Goal: Information Seeking & Learning: Learn about a topic

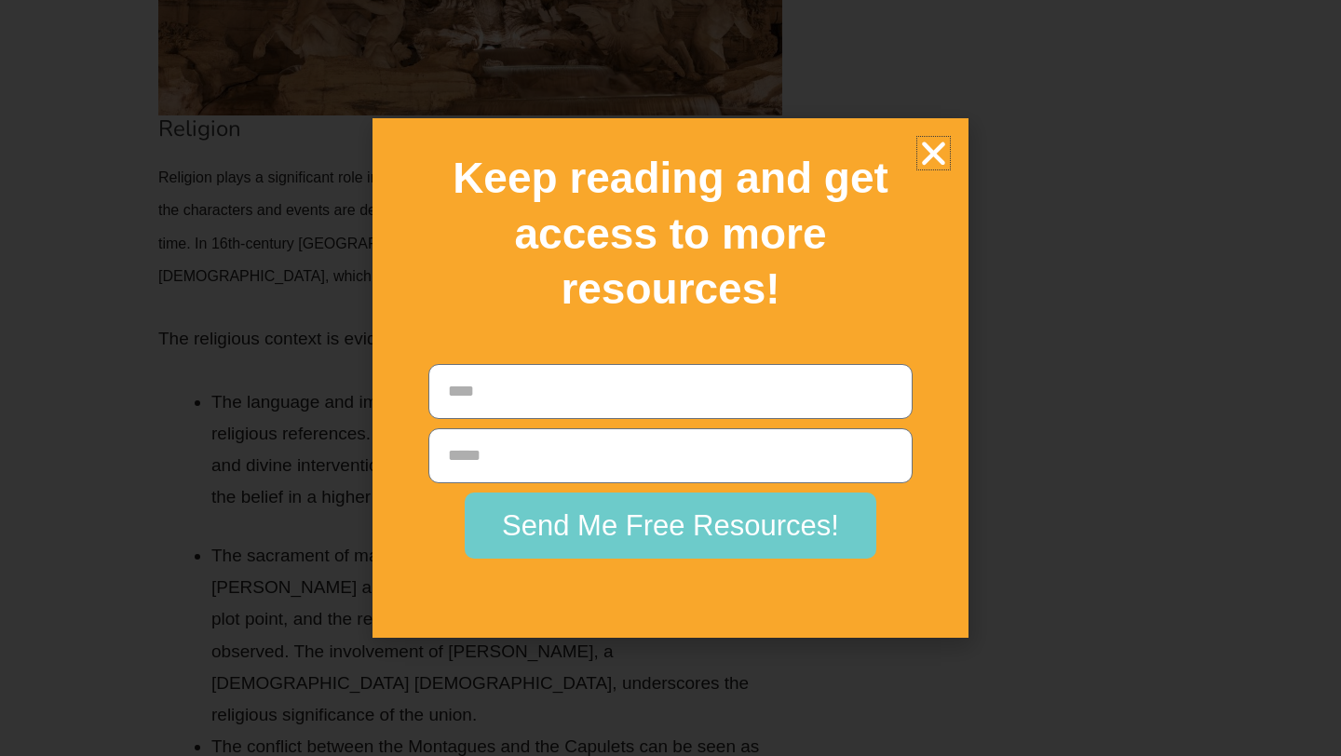
scroll to position [8253, 0]
click at [923, 148] on icon "Close" at bounding box center [933, 153] width 33 height 33
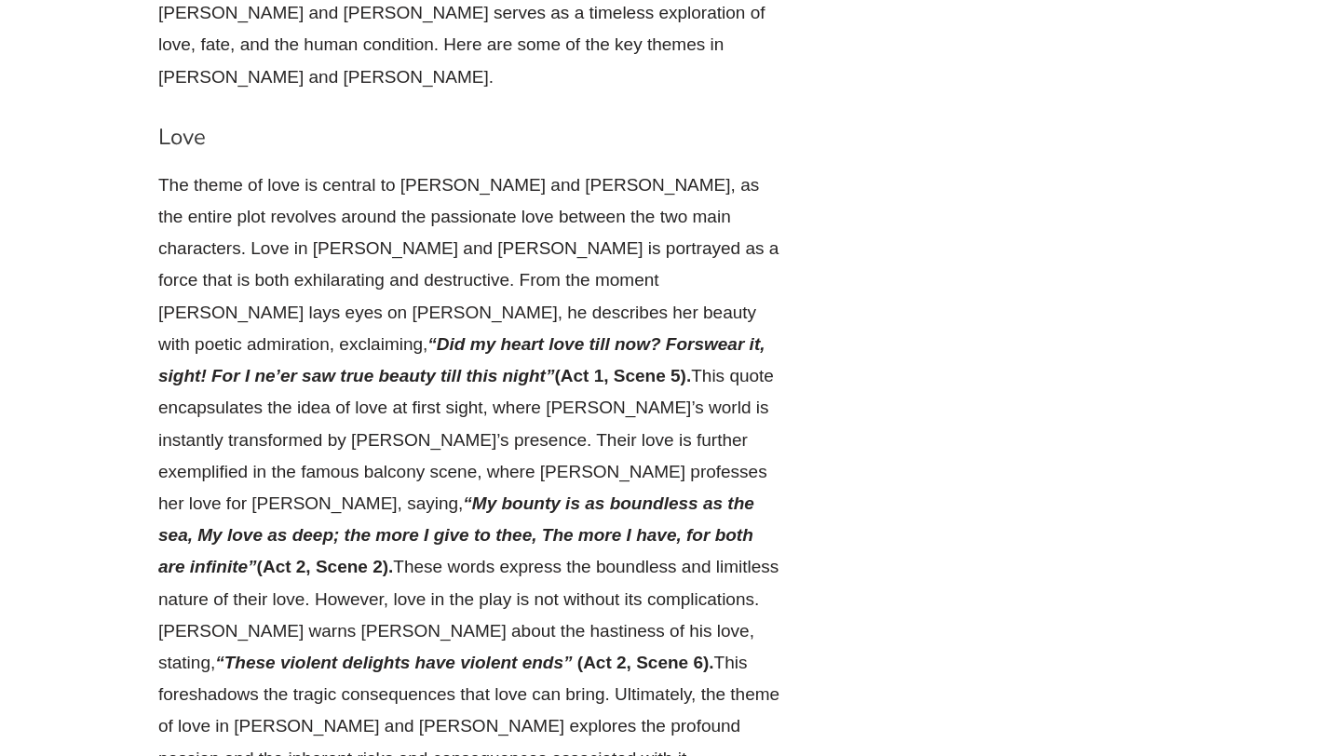
scroll to position [10767, 0]
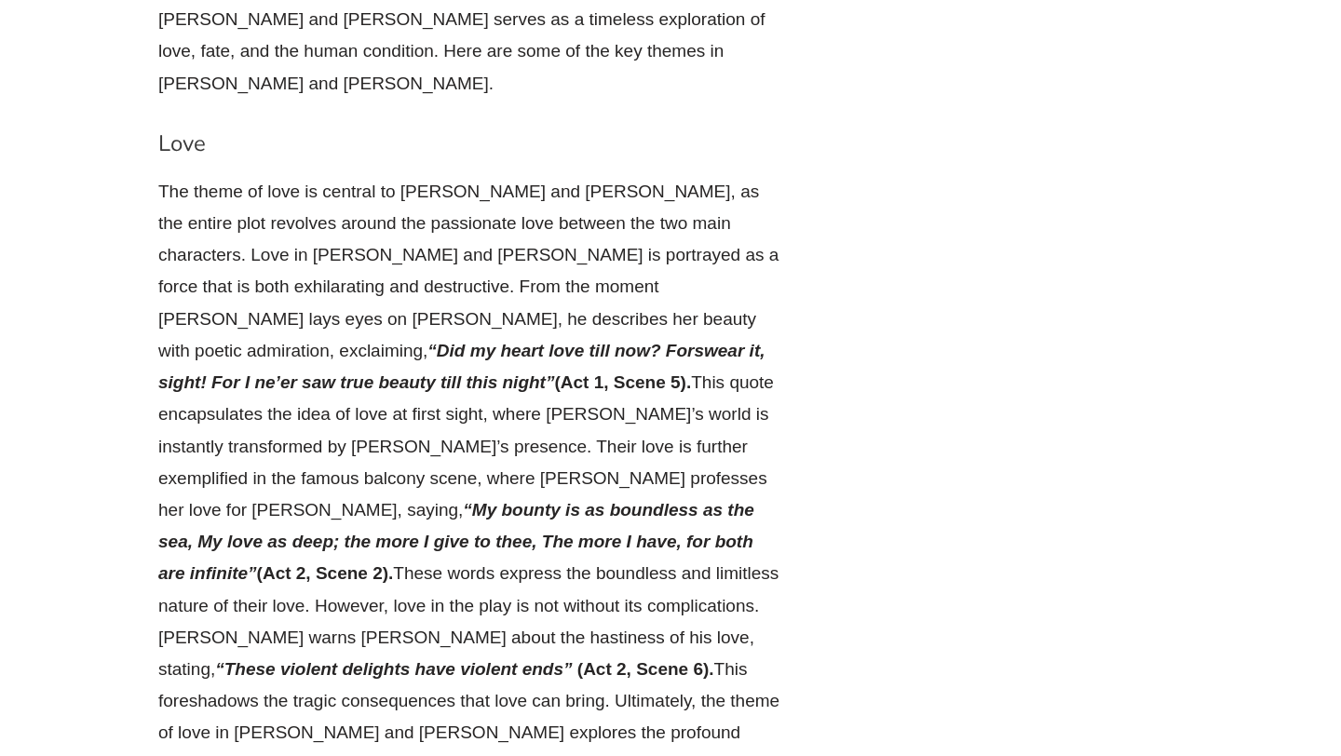
drag, startPoint x: 686, startPoint y: 92, endPoint x: 416, endPoint y: 131, distance: 272.8
copy p "“ I am fortune’s fool!” (Act 3, Scene 1"
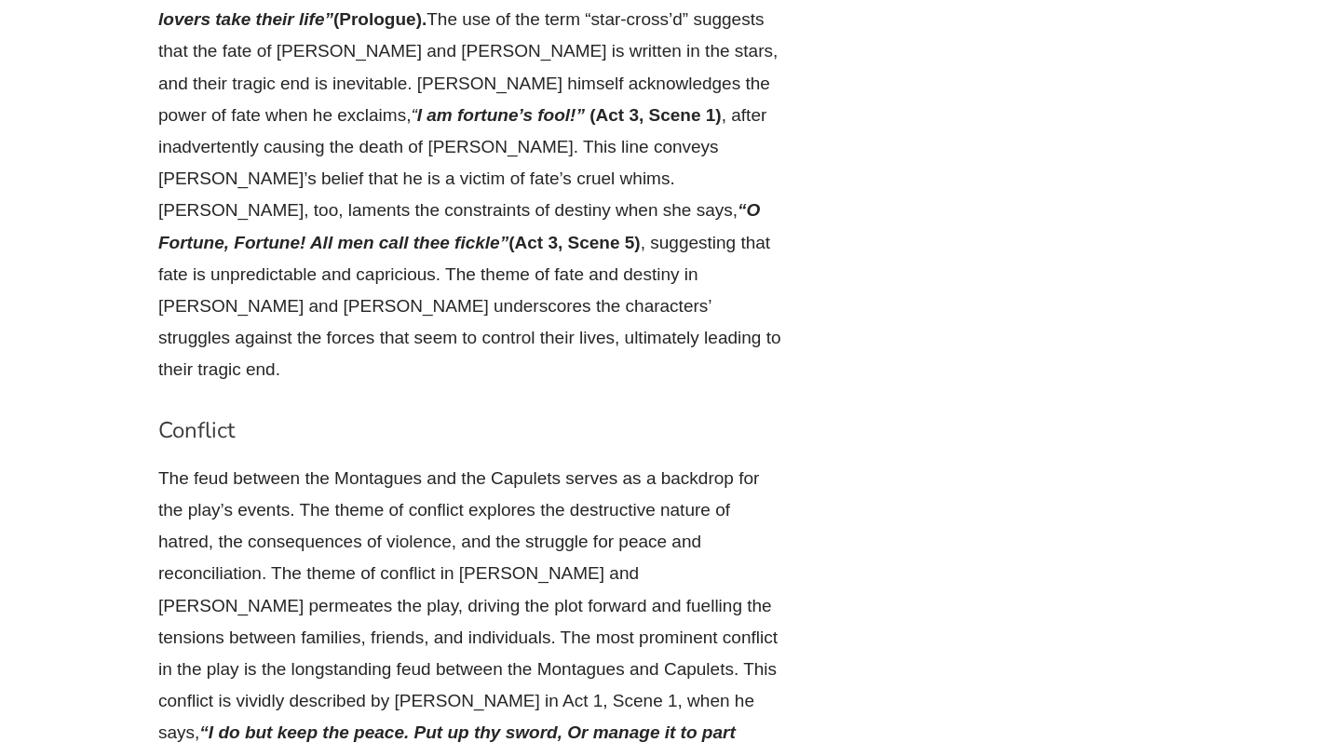
scroll to position [11842, 0]
drag, startPoint x: 601, startPoint y: 250, endPoint x: 711, endPoint y: 317, distance: 129.2
copy p "“Come, night, come, [PERSON_NAME], come, thou day in night; / For thou [PERSON_…"
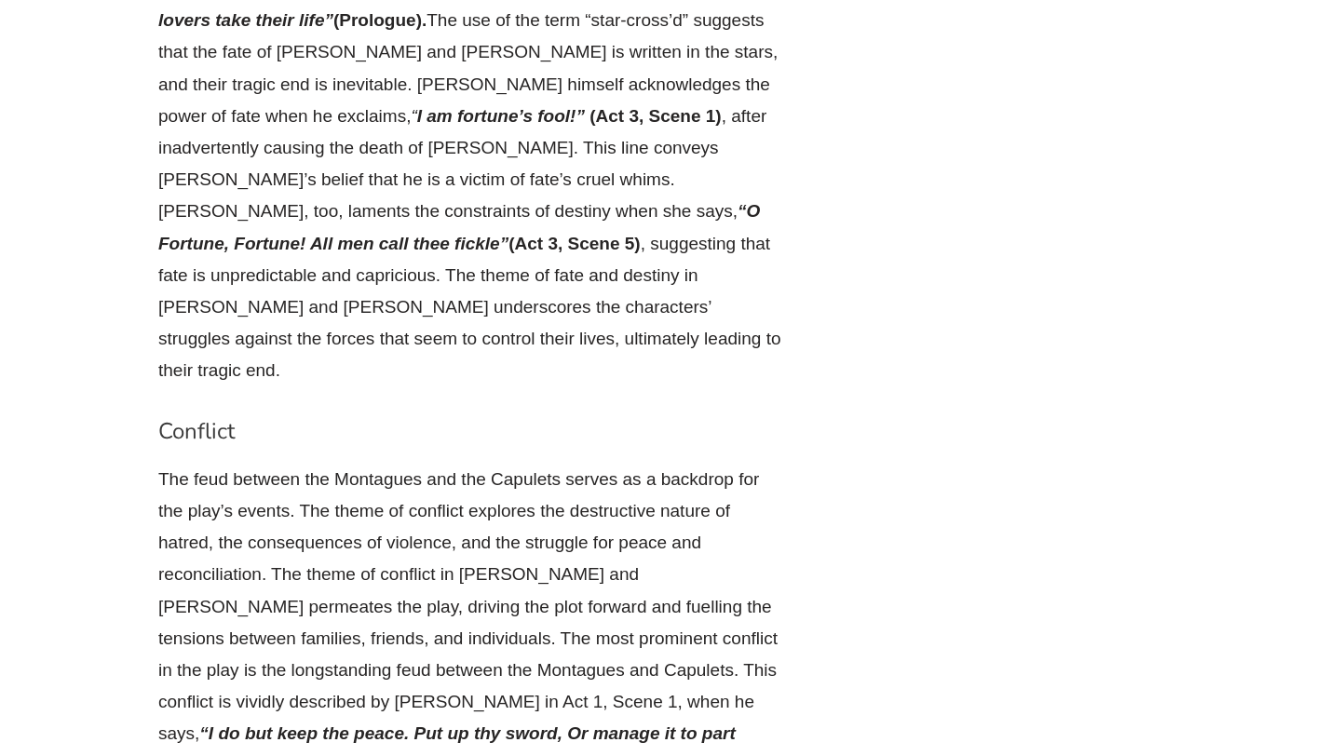
drag, startPoint x: 472, startPoint y: 441, endPoint x: 555, endPoint y: 502, distance: 102.6
copy p "“ I fear, too early, for my mind misgives / Some consequence yet hanging in the…"
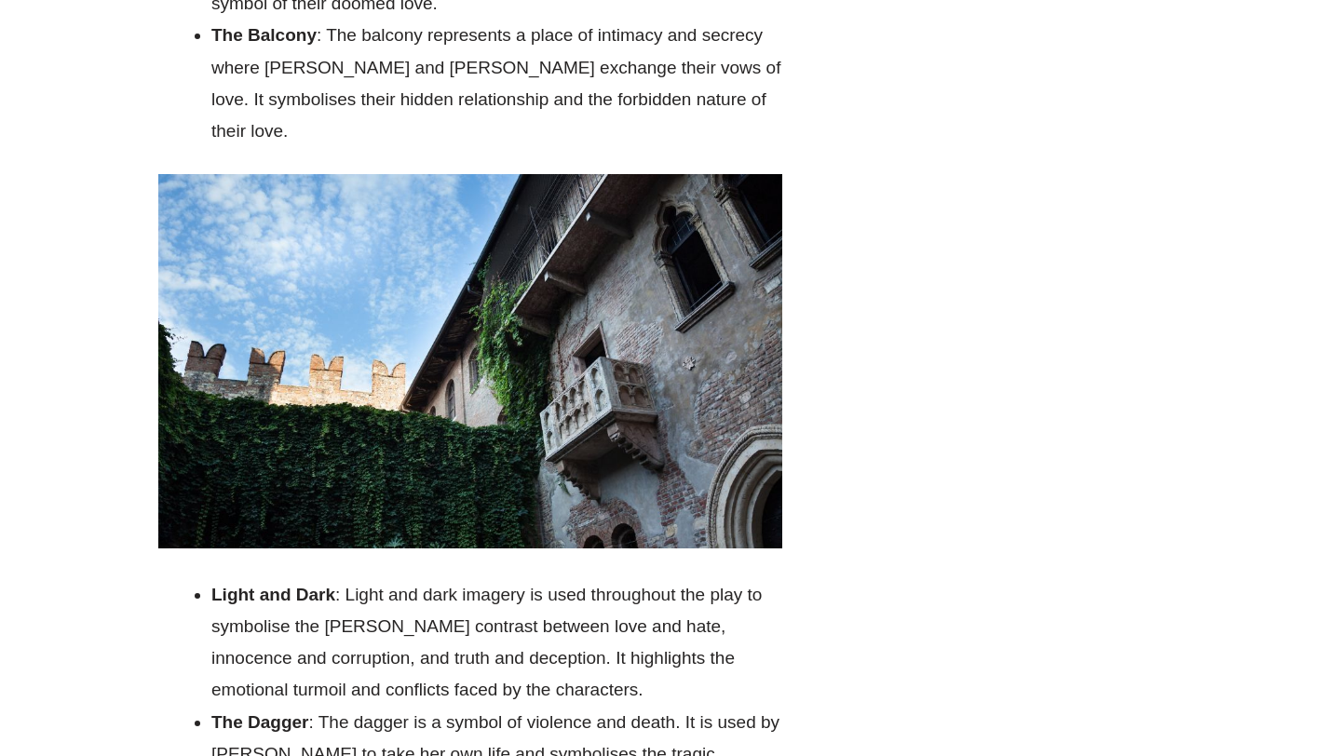
scroll to position [16766, 0]
